Goal: Information Seeking & Learning: Learn about a topic

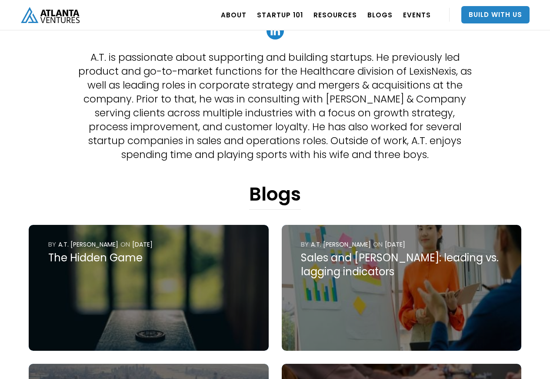
scroll to position [313, 0]
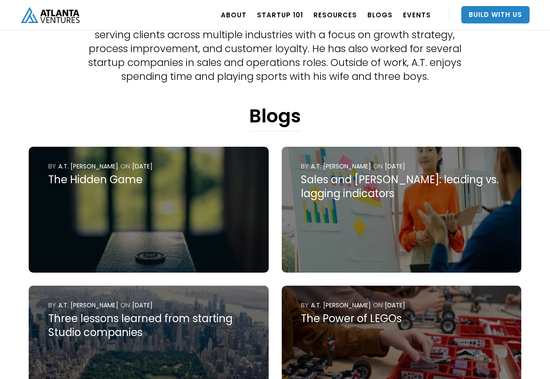
click at [64, 185] on div "The Hidden Game" at bounding box center [148, 180] width 201 height 14
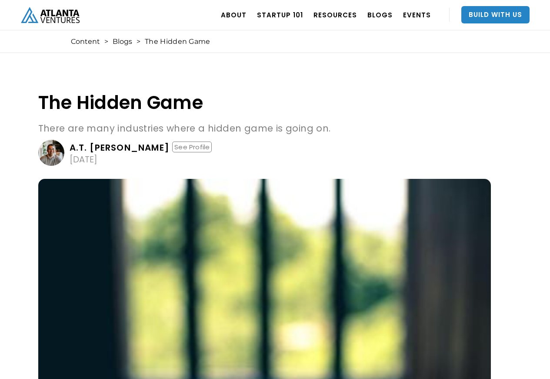
click at [70, 182] on img at bounding box center [264, 340] width 453 height 323
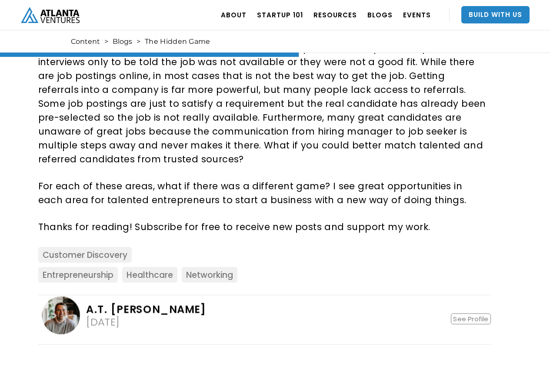
scroll to position [939, 0]
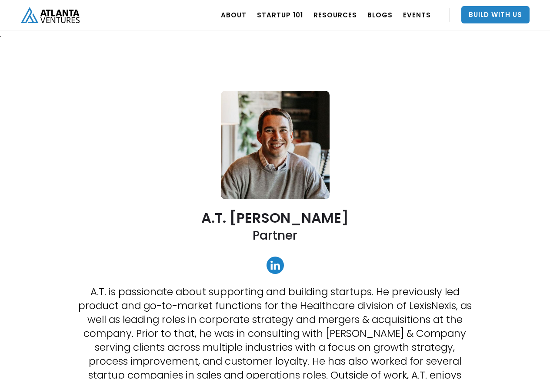
scroll to position [313, 0]
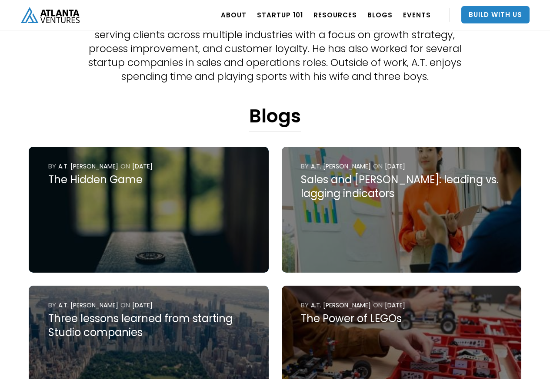
click at [336, 182] on div "Sales and [PERSON_NAME]: leading vs. lagging indicators" at bounding box center [401, 187] width 201 height 28
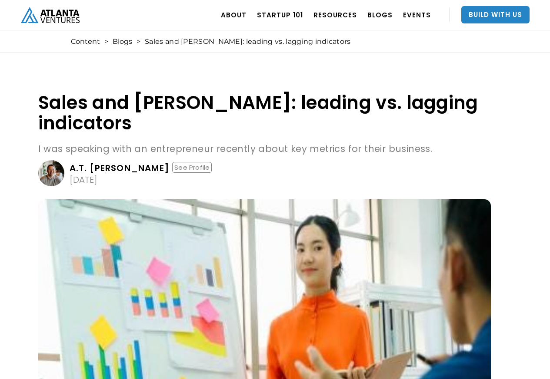
click at [335, 200] on img at bounding box center [264, 361] width 453 height 323
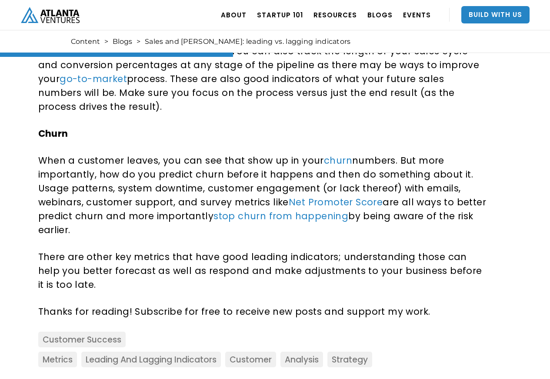
scroll to position [626, 0]
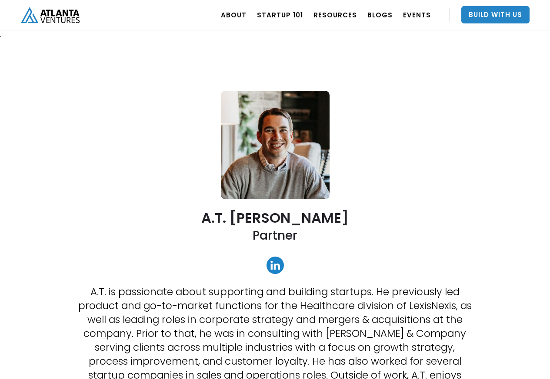
scroll to position [313, 0]
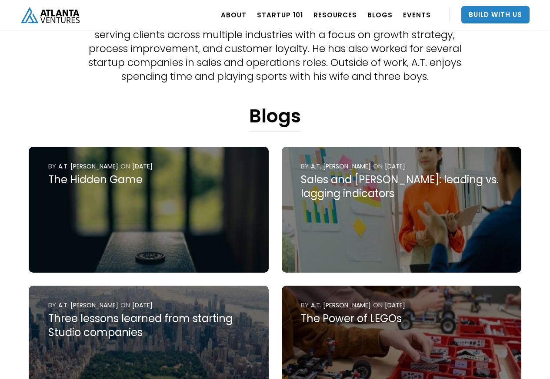
click at [93, 324] on div "Three lessons learned from starting Studio companies" at bounding box center [148, 326] width 201 height 28
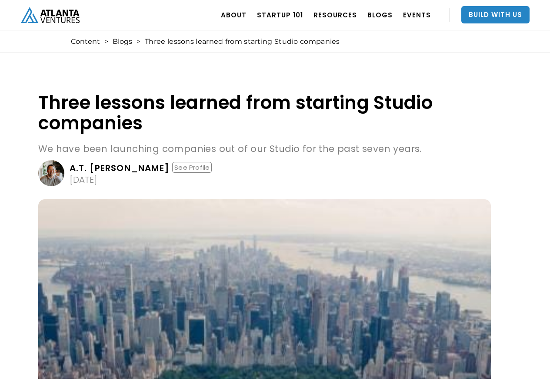
click at [97, 320] on img at bounding box center [264, 361] width 453 height 323
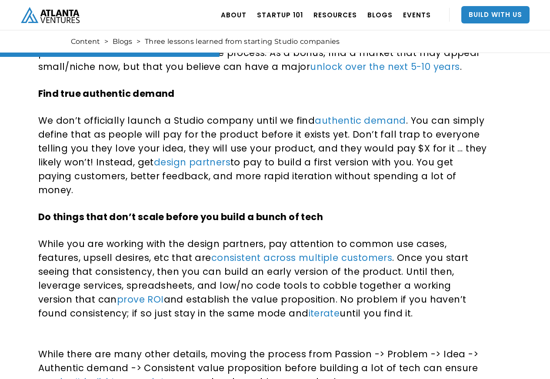
scroll to position [626, 0]
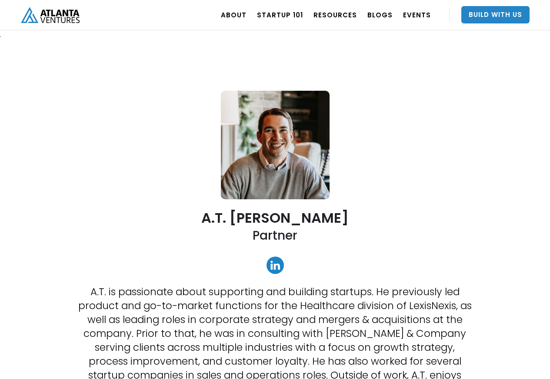
scroll to position [313, 0]
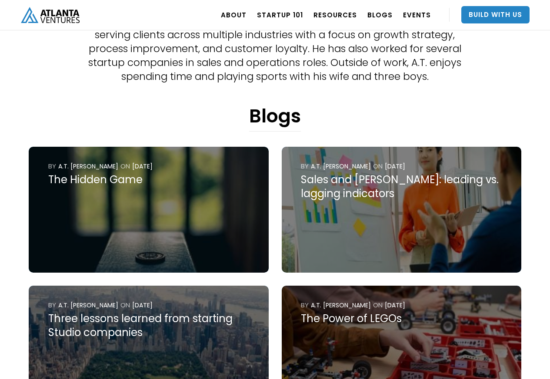
click at [335, 324] on div "The Power of LEGOs" at bounding box center [401, 319] width 201 height 14
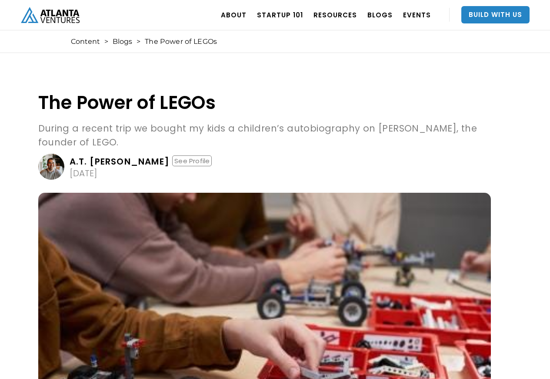
click at [336, 321] on img at bounding box center [264, 354] width 453 height 323
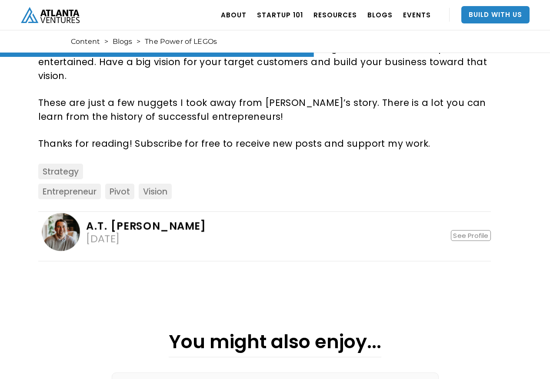
scroll to position [939, 0]
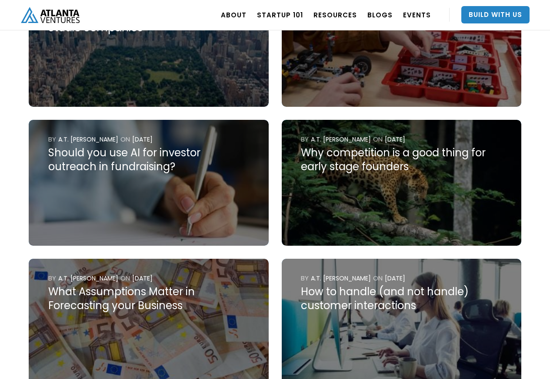
scroll to position [626, 0]
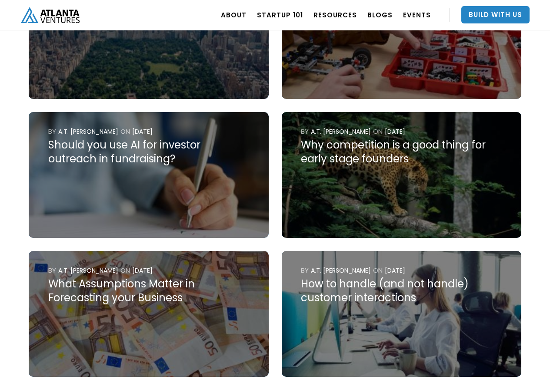
click at [98, 146] on div "Should you use AI for investor outreach in fundraising?" at bounding box center [148, 152] width 201 height 28
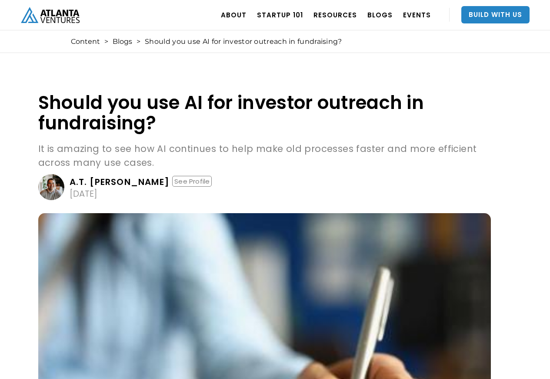
click at [83, 146] on p "It is amazing to see how AI continues to help make old processes faster and mor…" at bounding box center [264, 156] width 453 height 28
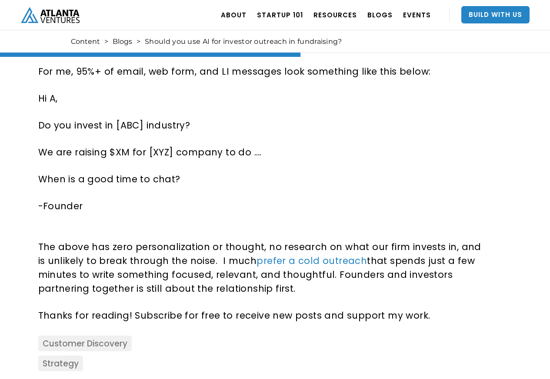
scroll to position [939, 0]
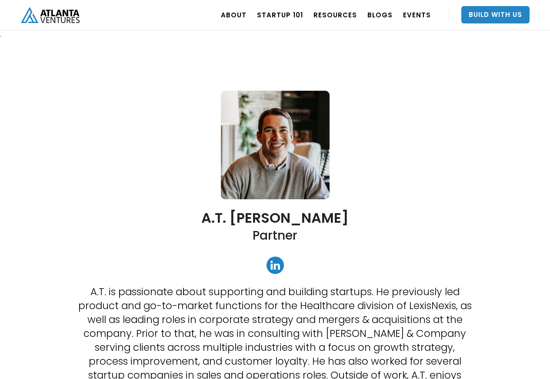
scroll to position [626, 0]
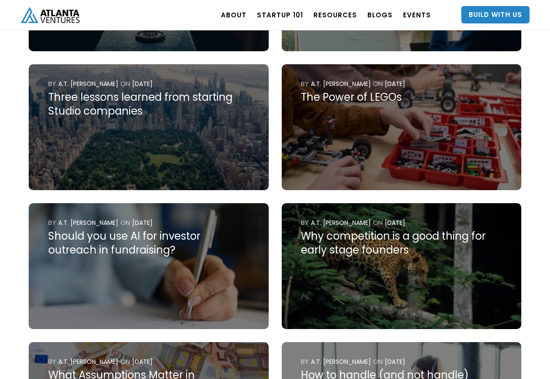
scroll to position [626, 0]
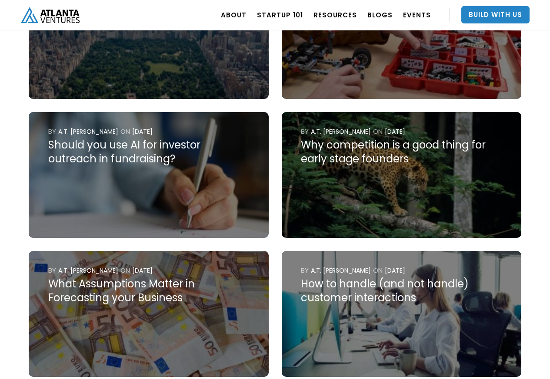
click at [353, 151] on div "Why competition is a good thing for early stage founders" at bounding box center [401, 152] width 201 height 28
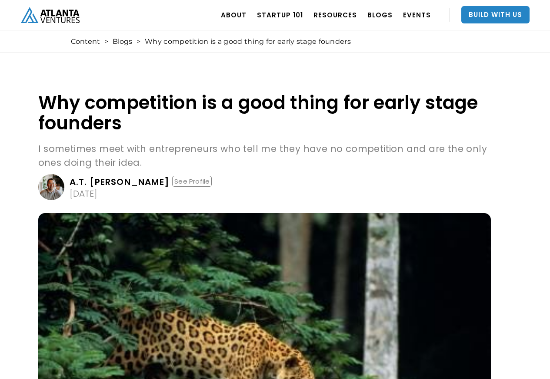
click at [354, 151] on p "I sometimes meet with entrepreneurs who tell me they have no competition and ar…" at bounding box center [264, 156] width 453 height 28
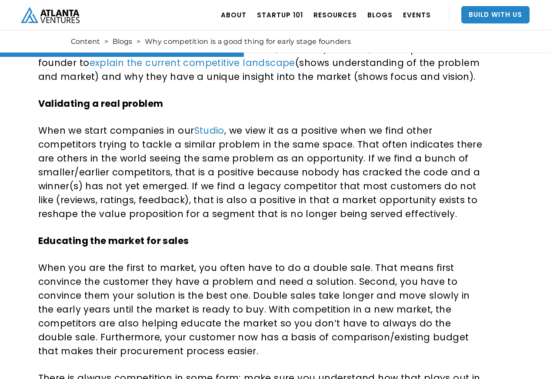
scroll to position [939, 0]
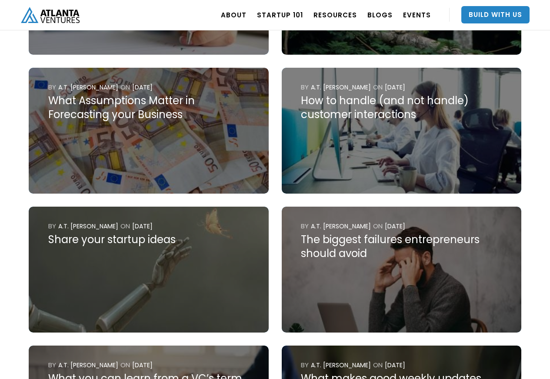
scroll to position [782, 0]
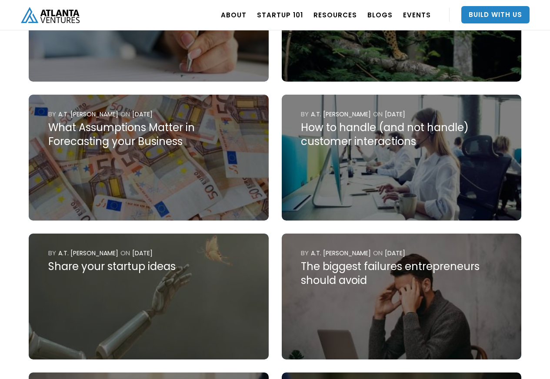
click at [90, 128] on div "What Assumptions Matter in Forecasting your Business" at bounding box center [148, 135] width 201 height 28
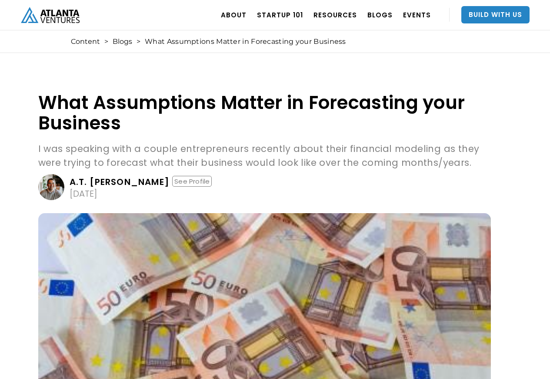
click at [101, 127] on h1 "What Assumptions Matter in Forecasting your Business" at bounding box center [264, 113] width 453 height 41
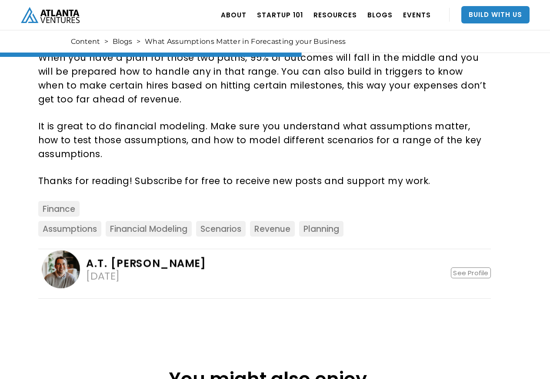
scroll to position [939, 0]
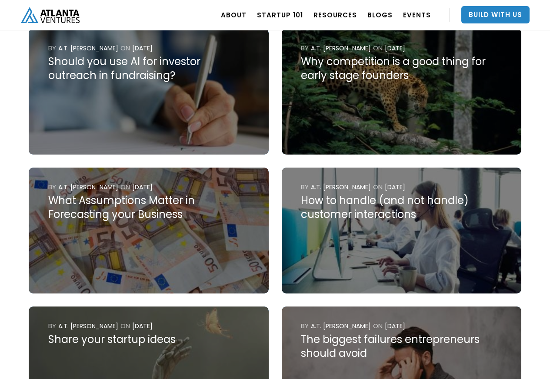
scroll to position [730, 0]
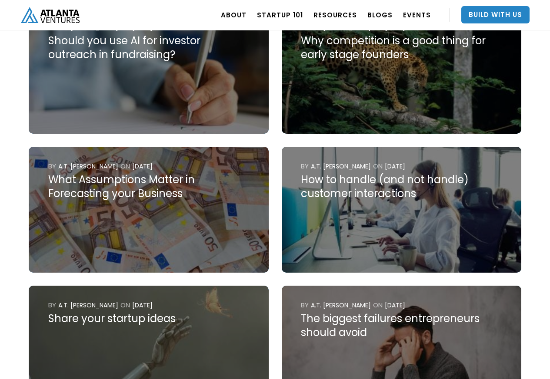
click at [373, 182] on div "How to handle (and not handle) customer interactions" at bounding box center [401, 187] width 201 height 28
click at [389, 180] on div "How to handle (and not handle) customer interactions" at bounding box center [401, 187] width 201 height 28
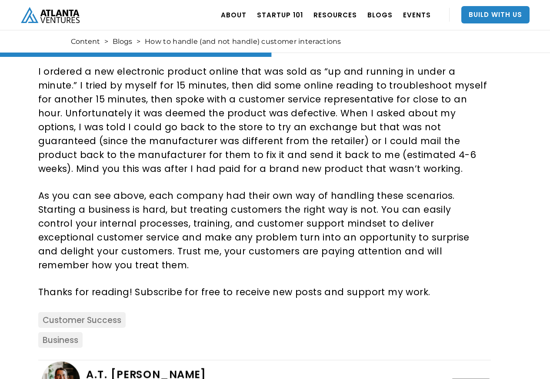
scroll to position [887, 0]
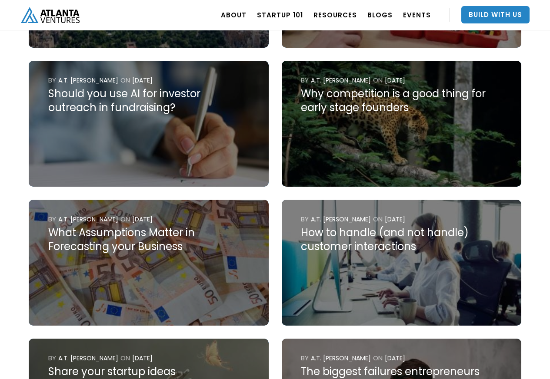
scroll to position [782, 0]
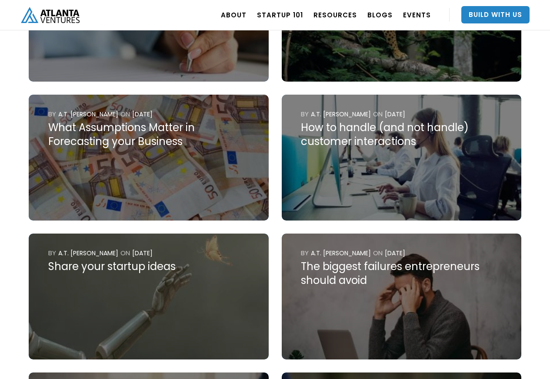
click at [92, 273] on div "Share your startup ideas" at bounding box center [148, 267] width 201 height 14
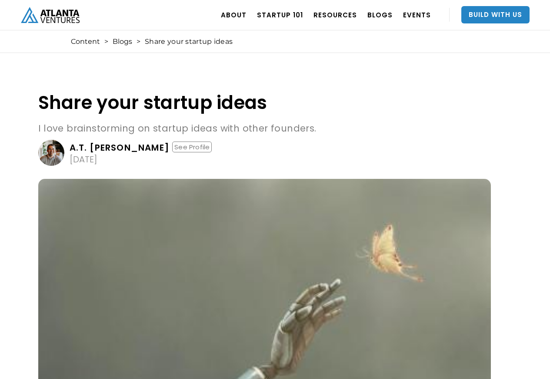
click at [90, 270] on img at bounding box center [264, 340] width 453 height 323
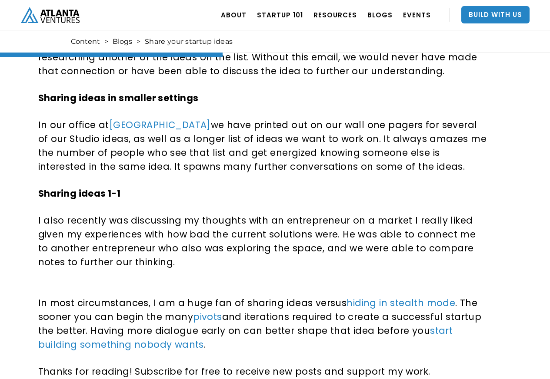
scroll to position [626, 0]
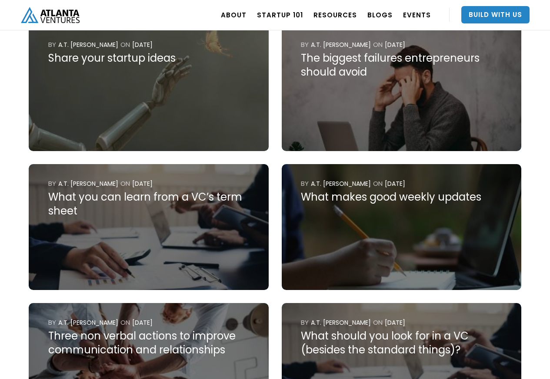
scroll to position [887, 0]
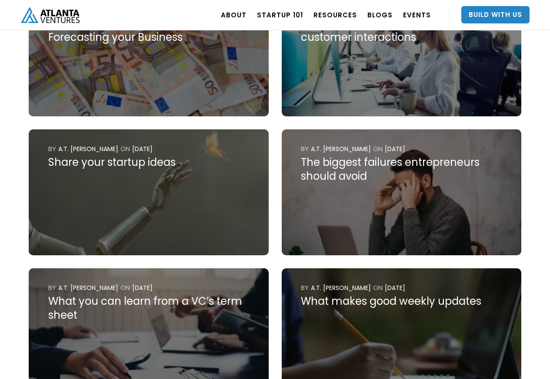
click at [365, 154] on div "by A.T. Gimbel ON May 29, 2025" at bounding box center [401, 153] width 201 height 17
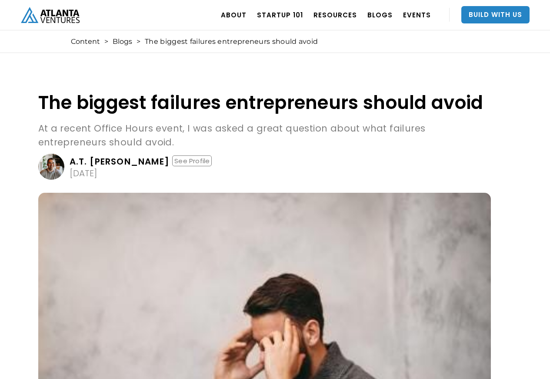
click at [386, 161] on link "A.T. Gimbel See Profile May 29, 2025" at bounding box center [264, 167] width 453 height 26
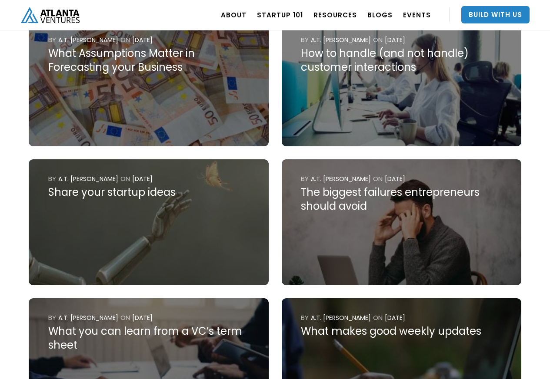
scroll to position [939, 0]
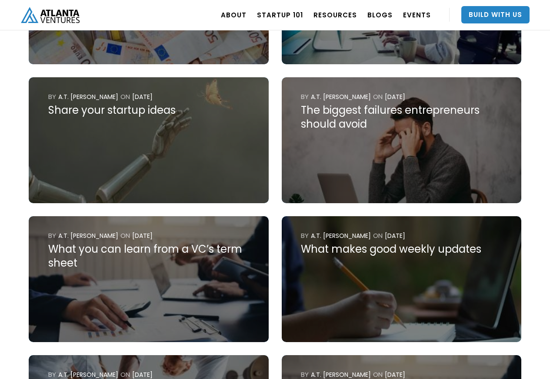
click at [376, 115] on div "The biggest failures entrepreneurs should avoid" at bounding box center [401, 117] width 201 height 28
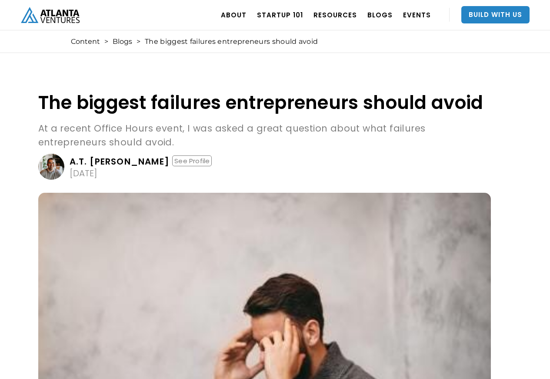
click at [389, 110] on h1 "The biggest failures entrepreneurs should avoid" at bounding box center [264, 103] width 453 height 20
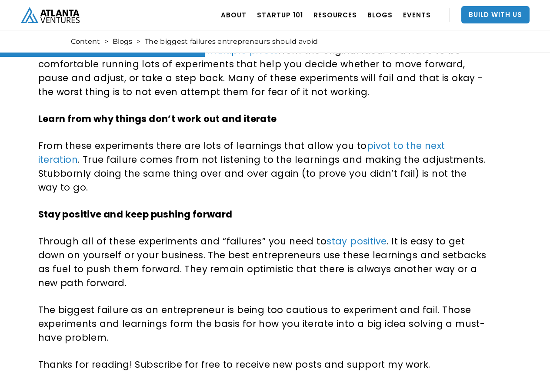
scroll to position [417, 0]
